Goal: Check status: Check status

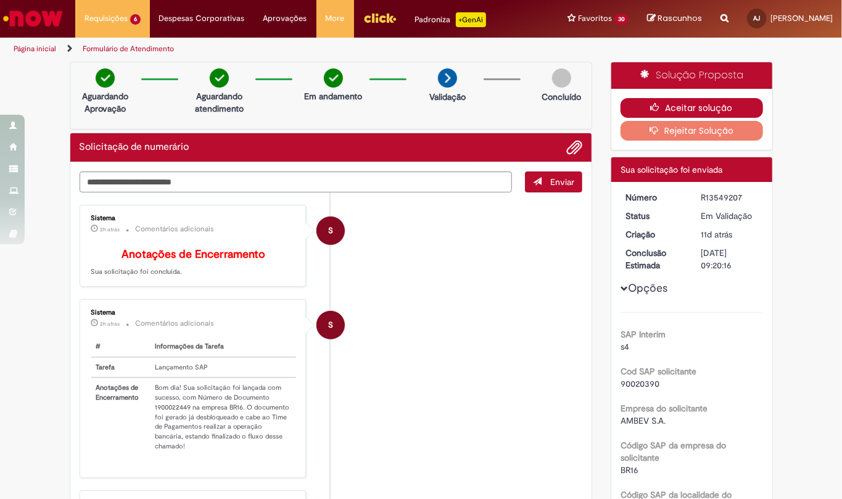
click at [686, 110] on button "Aceitar solução" at bounding box center [691, 108] width 142 height 20
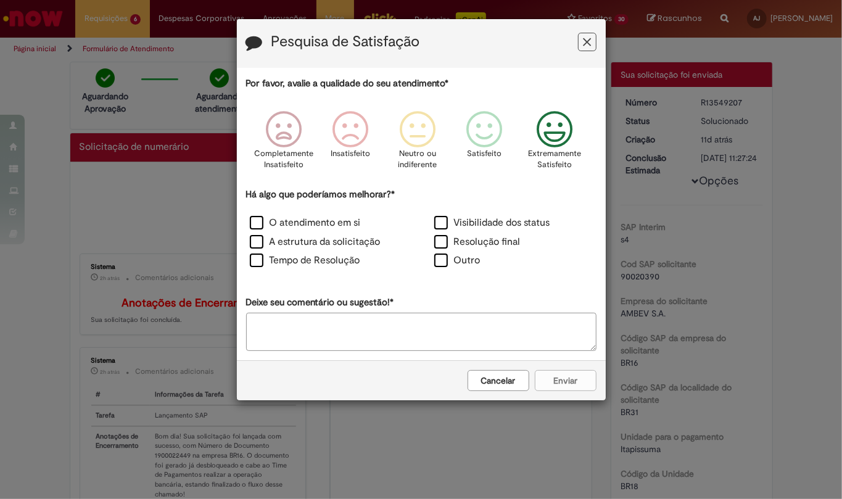
click at [551, 129] on icon "Feedback" at bounding box center [554, 129] width 46 height 37
click at [253, 228] on label "O atendimento em si" at bounding box center [305, 223] width 111 height 14
click at [555, 377] on button "Enviar" at bounding box center [566, 380] width 62 height 21
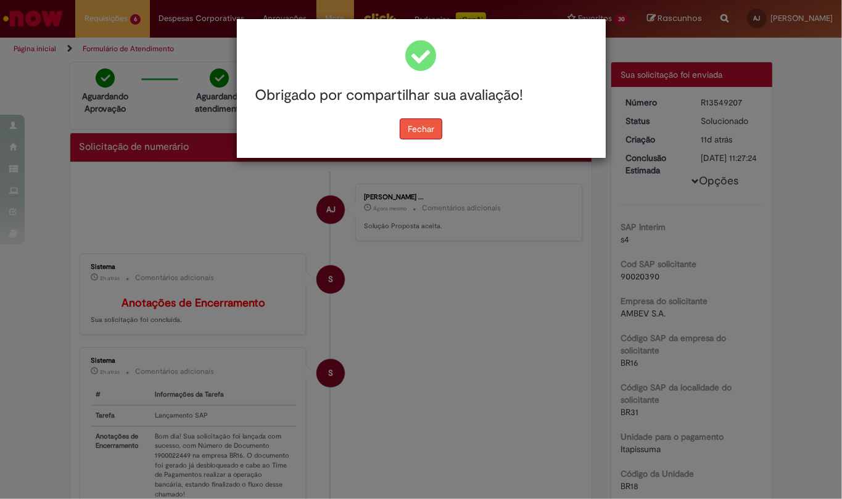
click at [434, 131] on button "Fechar" at bounding box center [420, 128] width 43 height 21
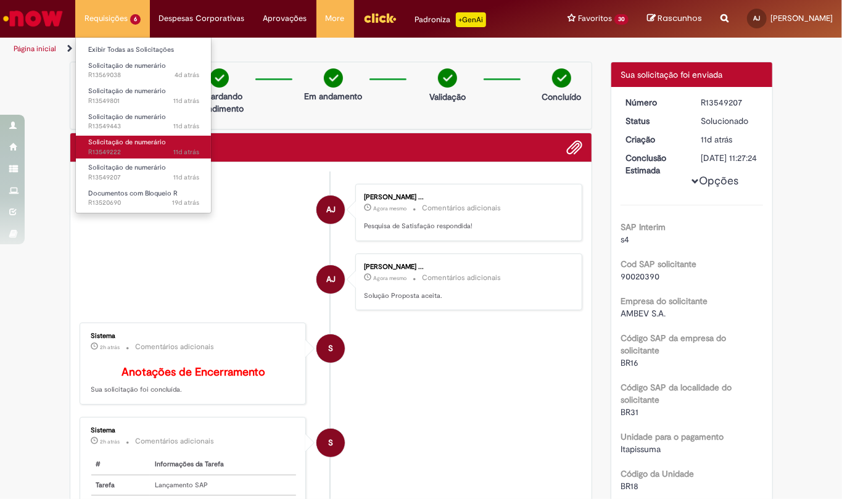
click at [131, 145] on span "Solicitação de numerário" at bounding box center [127, 141] width 78 height 9
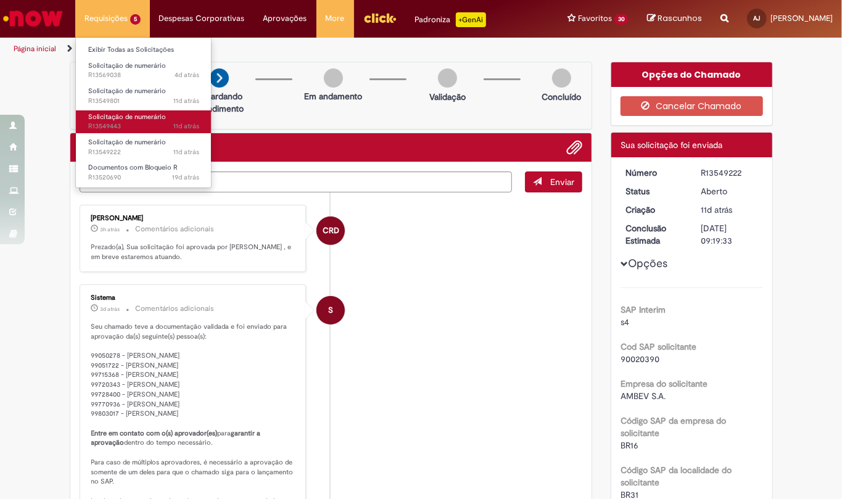
click at [129, 121] on link "Solicitação de numerário 11d atrás 11 dias atrás R13549443" at bounding box center [144, 121] width 136 height 23
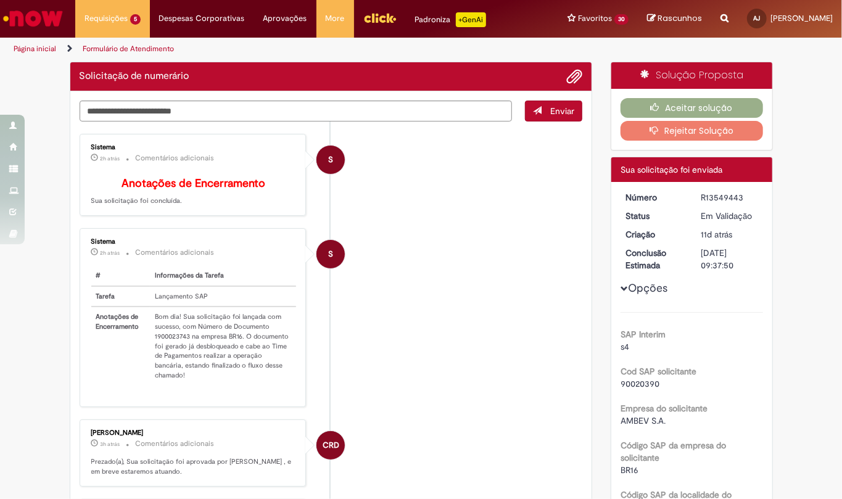
click at [161, 356] on td "Bom dia! Sua solicitação foi lançada com sucesso, com Número de Documento 19000…" at bounding box center [223, 345] width 147 height 78
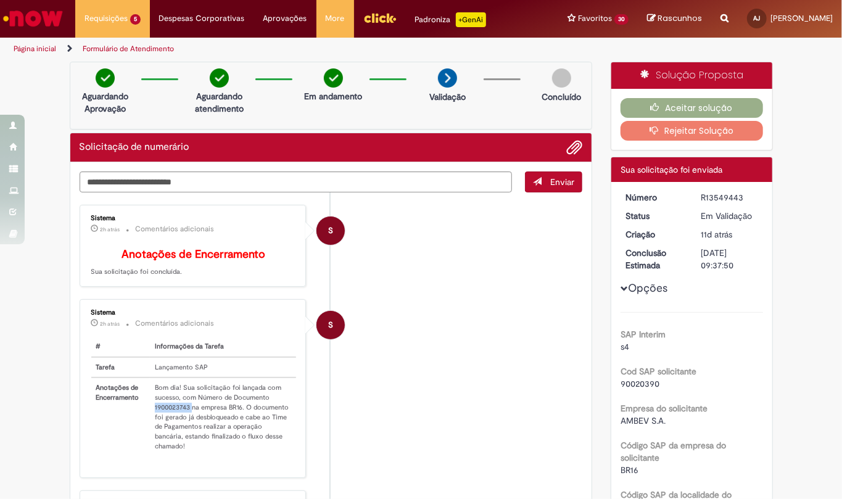
copy td "1900023743"
click at [665, 118] on button "Aceitar solução" at bounding box center [691, 108] width 142 height 20
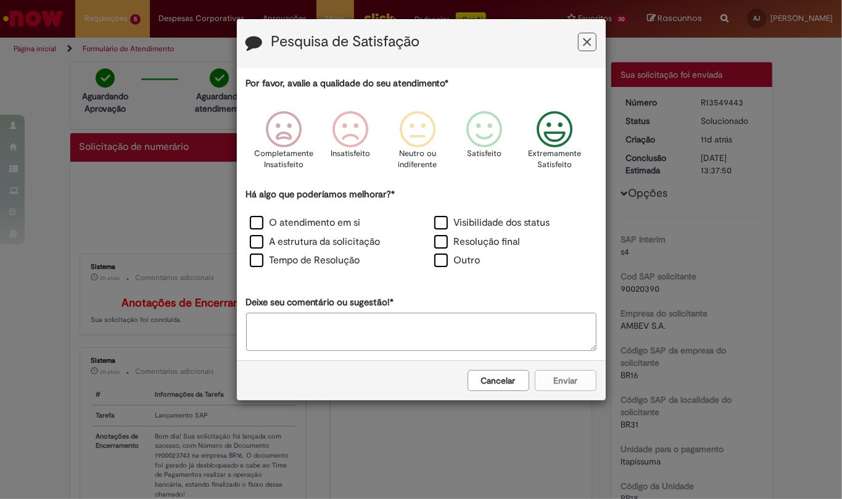
click at [555, 134] on icon "Feedback" at bounding box center [554, 129] width 46 height 37
click at [256, 223] on label "O atendimento em si" at bounding box center [305, 223] width 111 height 14
click at [567, 396] on div "Cancelar Enviar" at bounding box center [421, 380] width 369 height 40
click at [572, 385] on button "Enviar" at bounding box center [566, 380] width 62 height 21
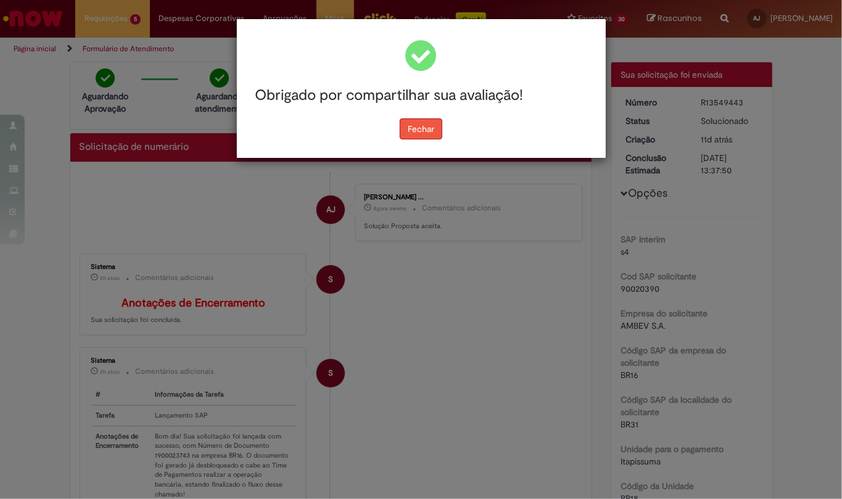
click at [417, 129] on button "Fechar" at bounding box center [420, 128] width 43 height 21
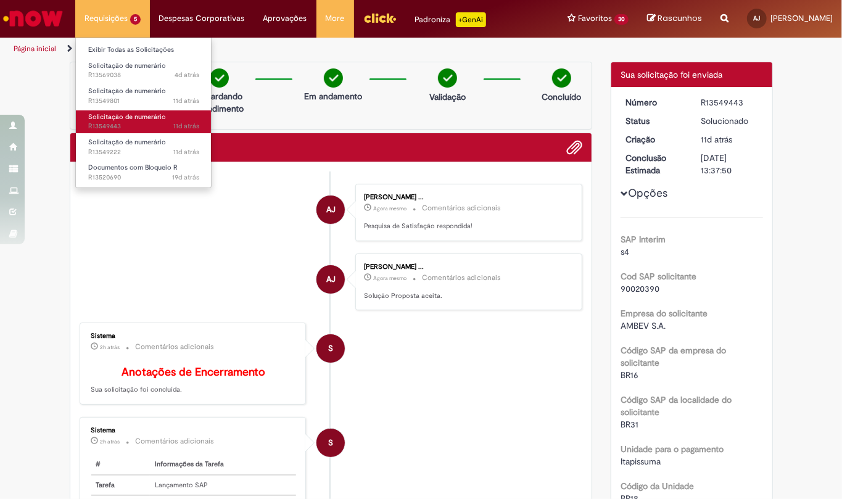
click at [114, 117] on span "Solicitação de numerário" at bounding box center [127, 116] width 78 height 9
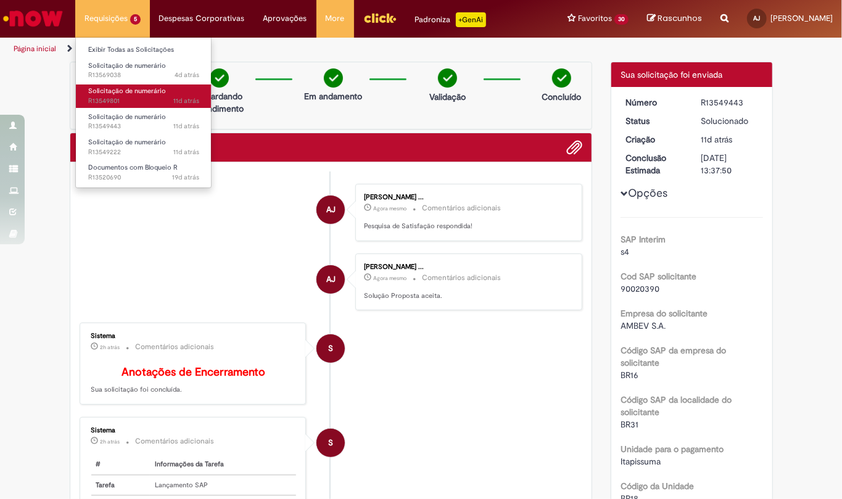
click at [134, 94] on span "Solicitação de numerário" at bounding box center [127, 90] width 78 height 9
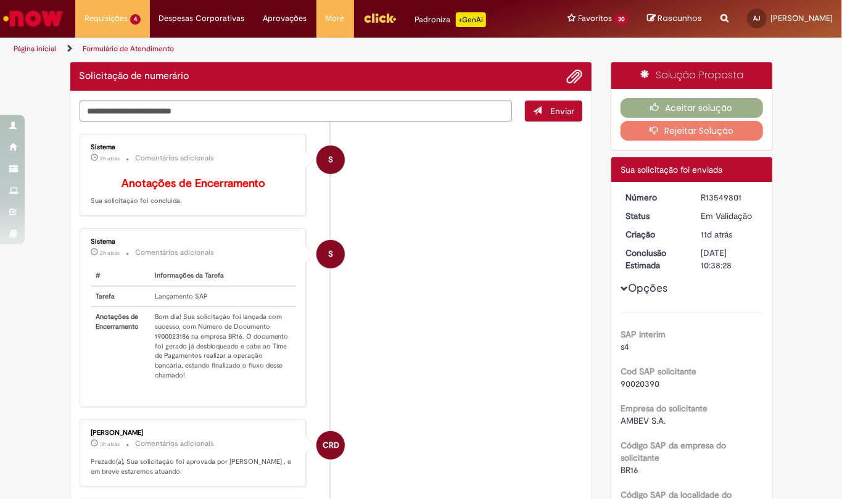
click at [163, 358] on td "Bom dia! Sua solicitação foi lançada com sucesso, com Número de Documento 19000…" at bounding box center [223, 345] width 147 height 78
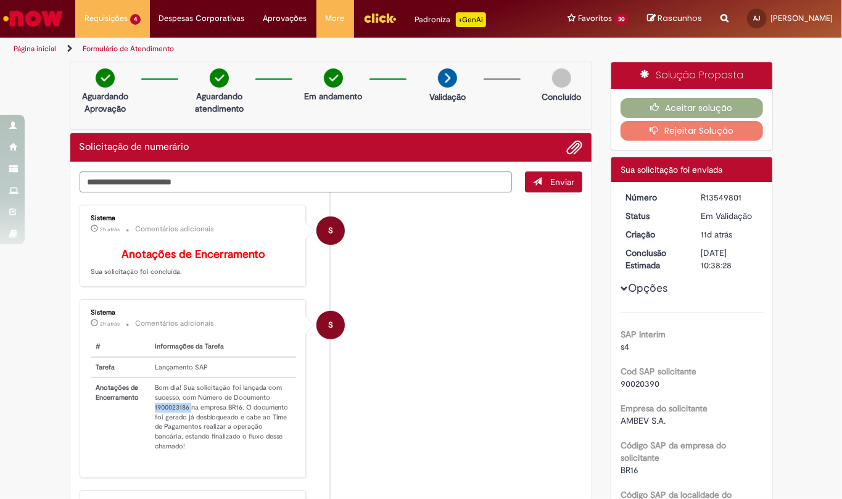
copy td "1900023186"
click at [664, 116] on button "Aceitar solução" at bounding box center [691, 108] width 142 height 20
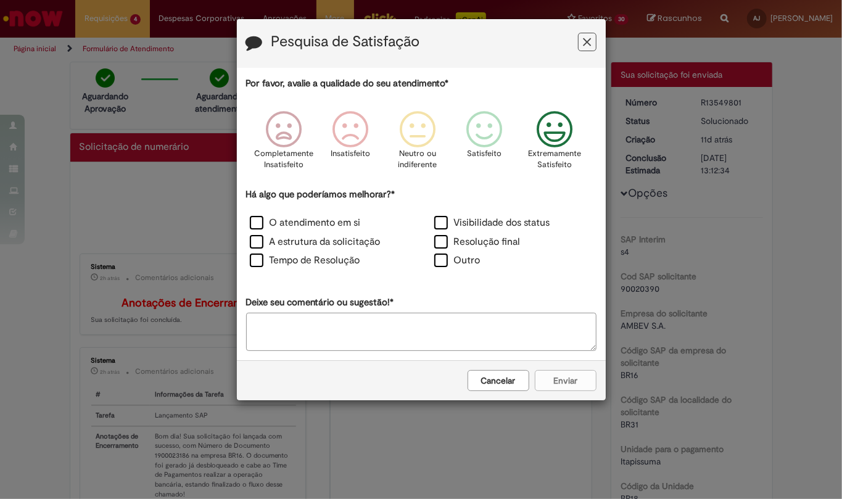
click at [554, 128] on icon "Feedback" at bounding box center [554, 129] width 46 height 37
click at [254, 222] on label "O atendimento em si" at bounding box center [305, 223] width 111 height 14
click at [548, 380] on button "Enviar" at bounding box center [566, 380] width 62 height 21
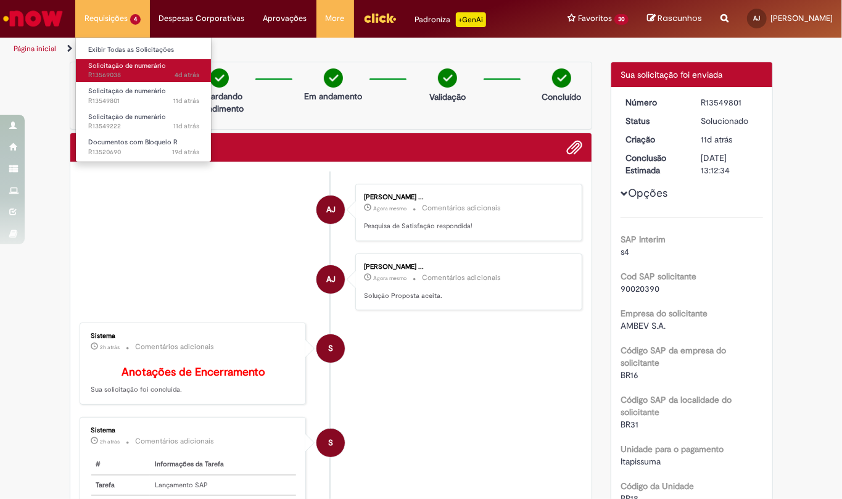
click at [122, 65] on span "Solicitação de numerário" at bounding box center [127, 65] width 78 height 9
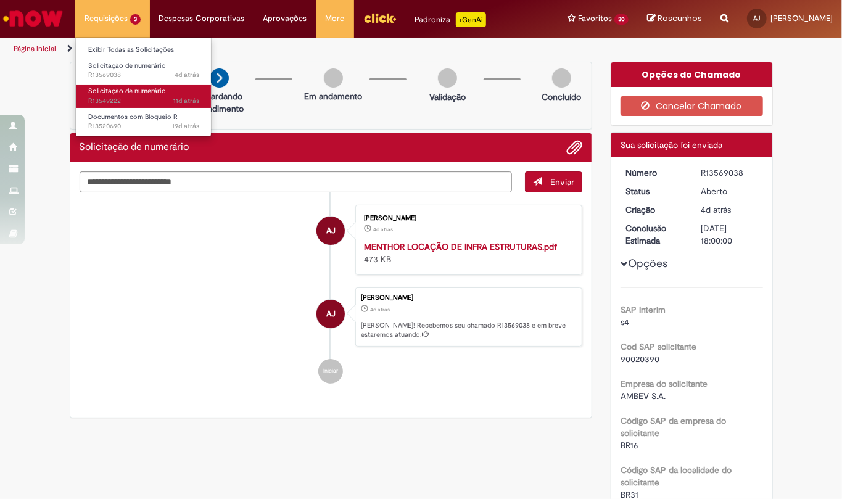
click at [117, 91] on span "Solicitação de numerário" at bounding box center [127, 90] width 78 height 9
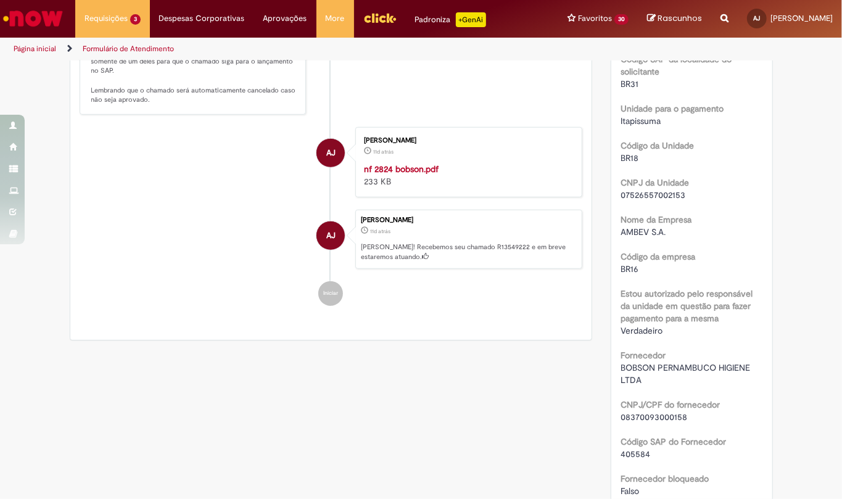
scroll to position [481, 0]
